Goal: Task Accomplishment & Management: Use online tool/utility

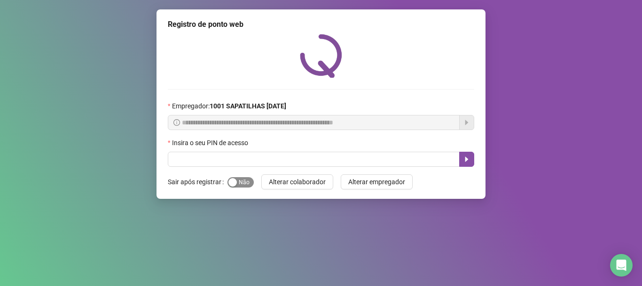
click at [245, 185] on span "Sim Não" at bounding box center [241, 182] width 26 height 10
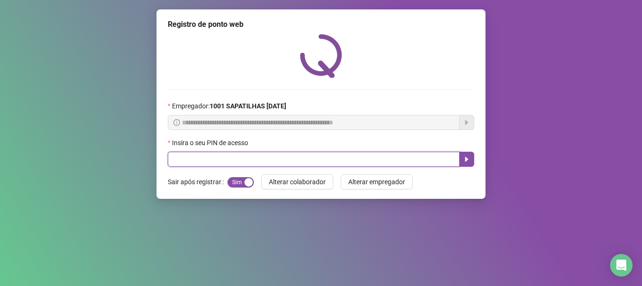
click at [253, 165] on input "text" at bounding box center [314, 158] width 292 height 15
type input "*****"
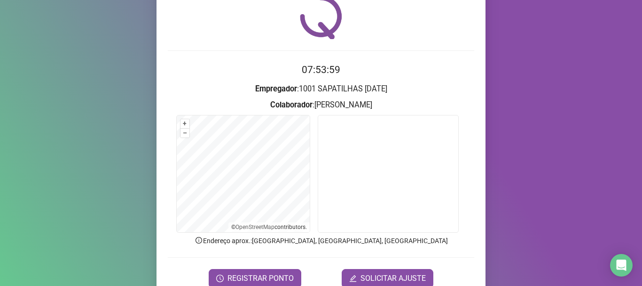
scroll to position [82, 0]
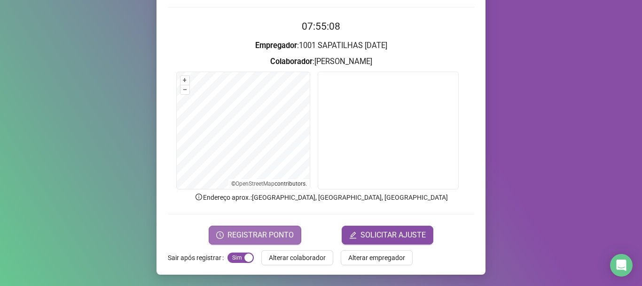
click at [265, 240] on button "REGISTRAR PONTO" at bounding box center [255, 234] width 93 height 19
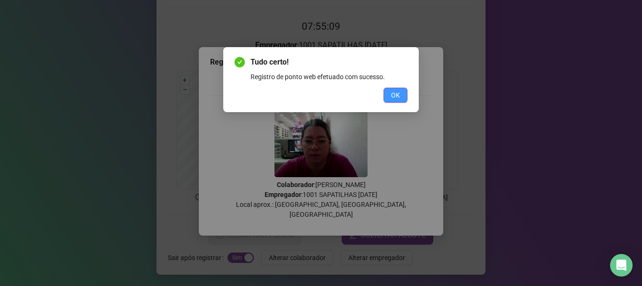
click at [401, 96] on button "OK" at bounding box center [396, 94] width 24 height 15
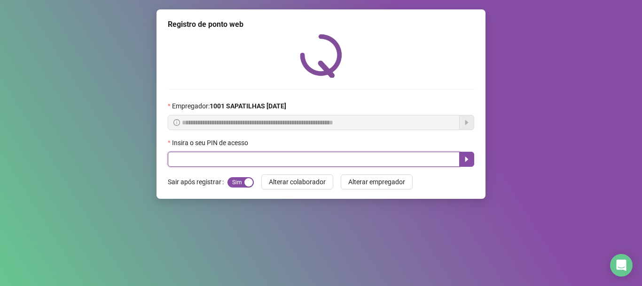
click at [341, 160] on input "text" at bounding box center [314, 158] width 292 height 15
type input "*****"
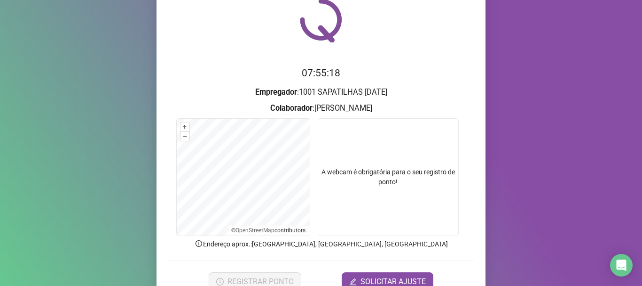
scroll to position [82, 0]
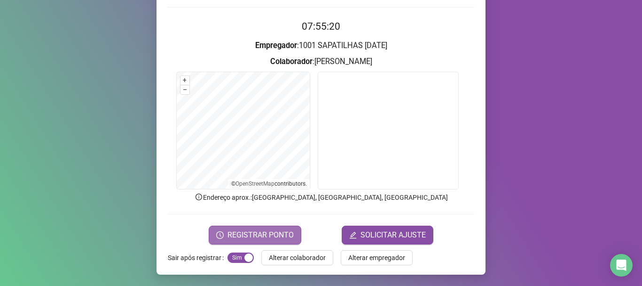
click at [284, 234] on span "REGISTRAR PONTO" at bounding box center [261, 234] width 66 height 11
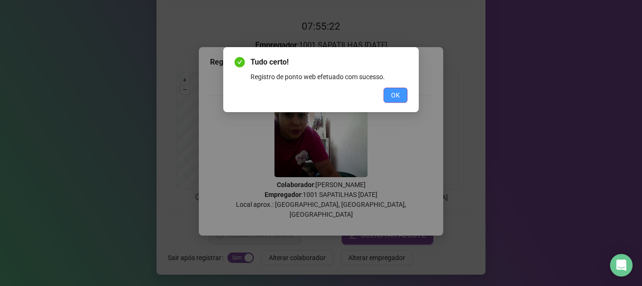
click at [400, 94] on span "OK" at bounding box center [395, 95] width 9 height 10
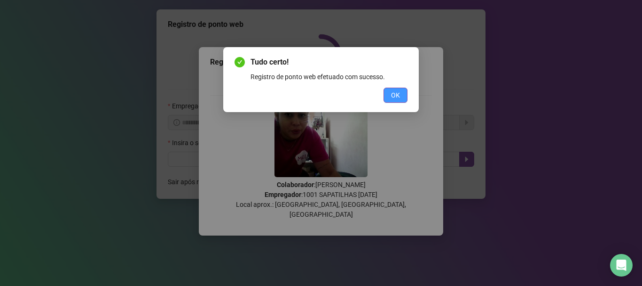
scroll to position [0, 0]
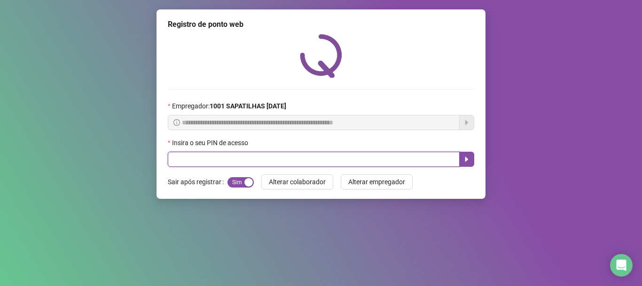
click at [374, 162] on input "text" at bounding box center [314, 158] width 292 height 15
type input "*****"
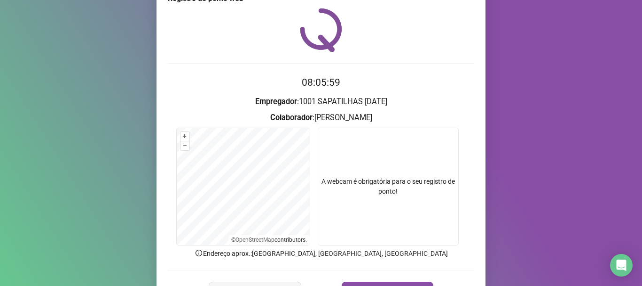
scroll to position [47, 0]
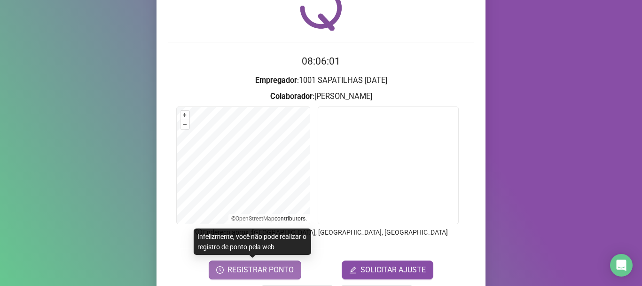
click at [269, 270] on span "REGISTRAR PONTO" at bounding box center [261, 269] width 66 height 11
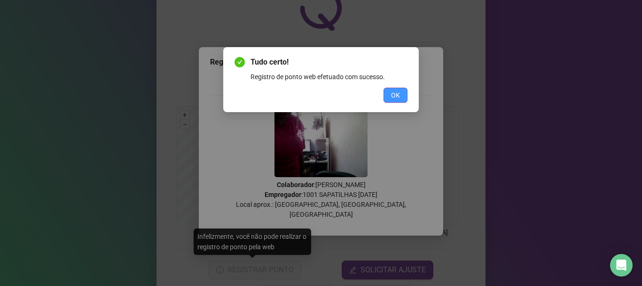
click at [396, 97] on span "OK" at bounding box center [395, 95] width 9 height 10
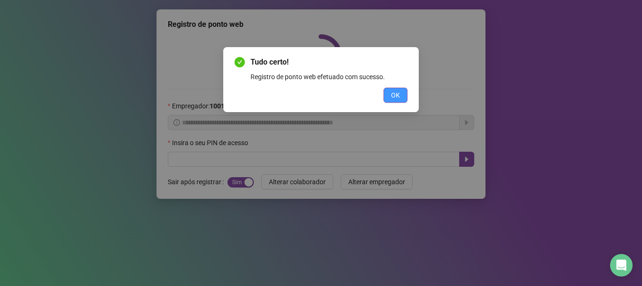
scroll to position [0, 0]
